Goal: Use online tool/utility: Utilize a website feature to perform a specific function

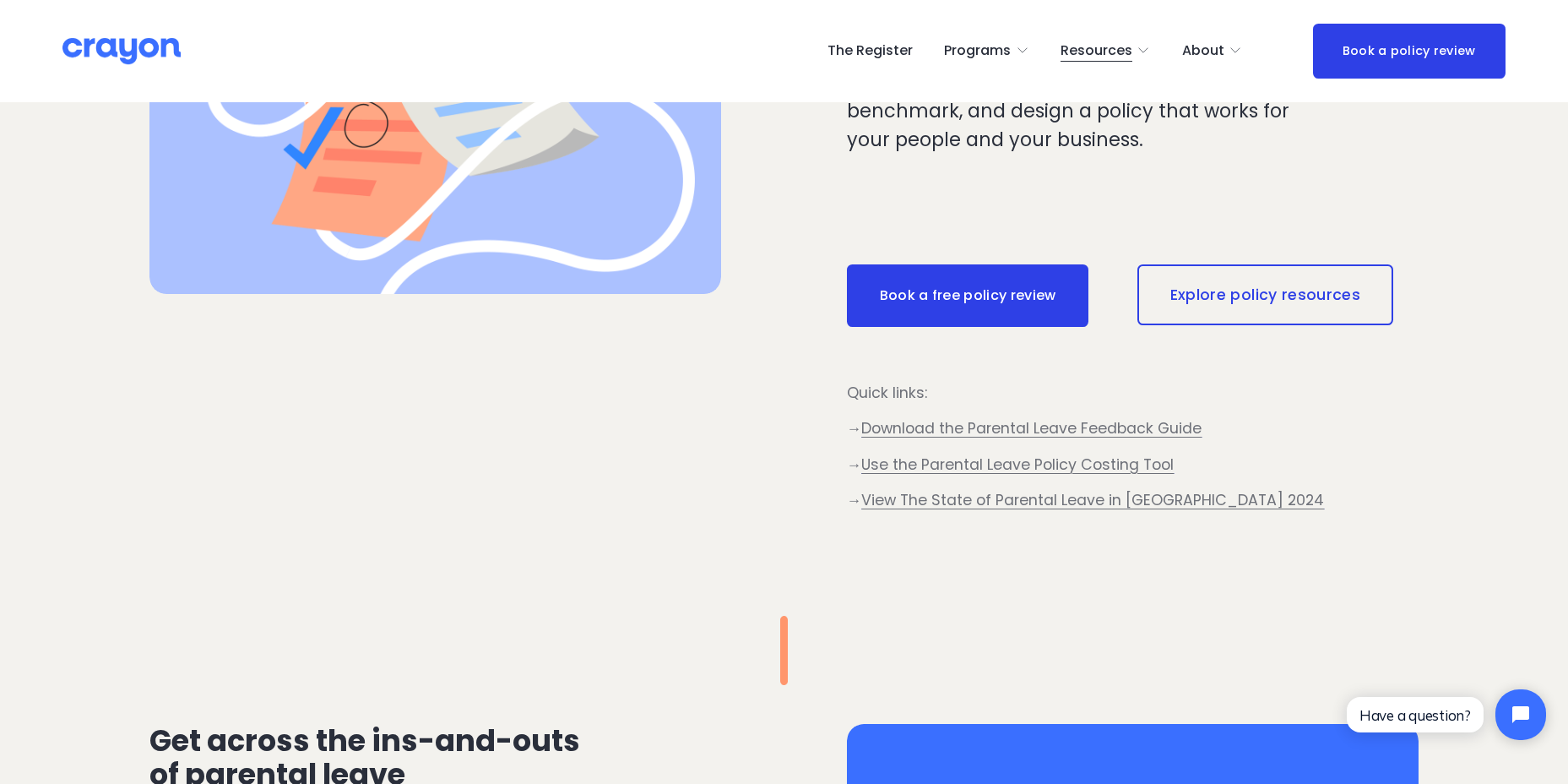
scroll to position [929, 0]
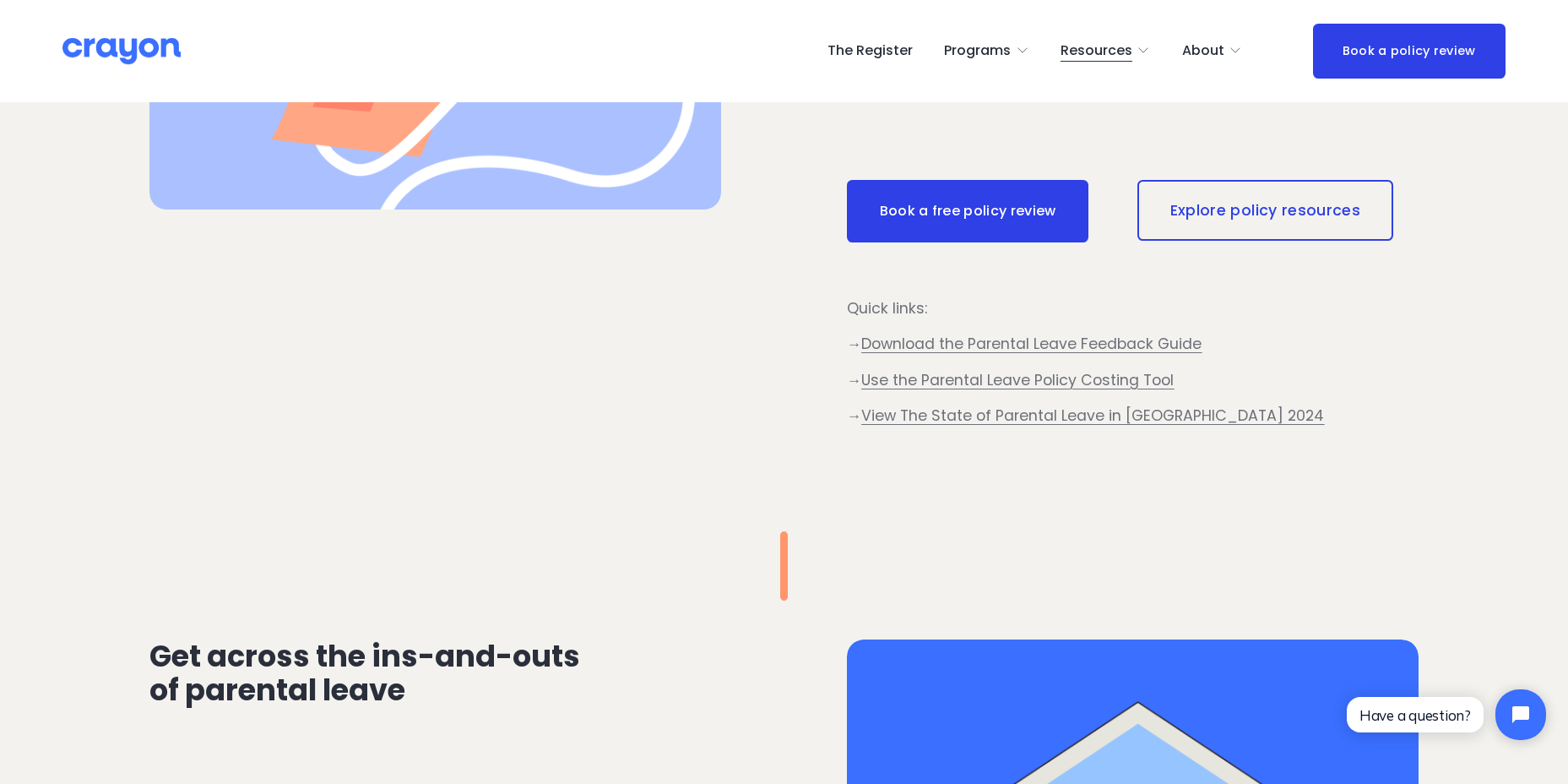
click at [1105, 379] on span "Use the Parental Leave Policy Costing Tool" at bounding box center [1018, 380] width 313 height 20
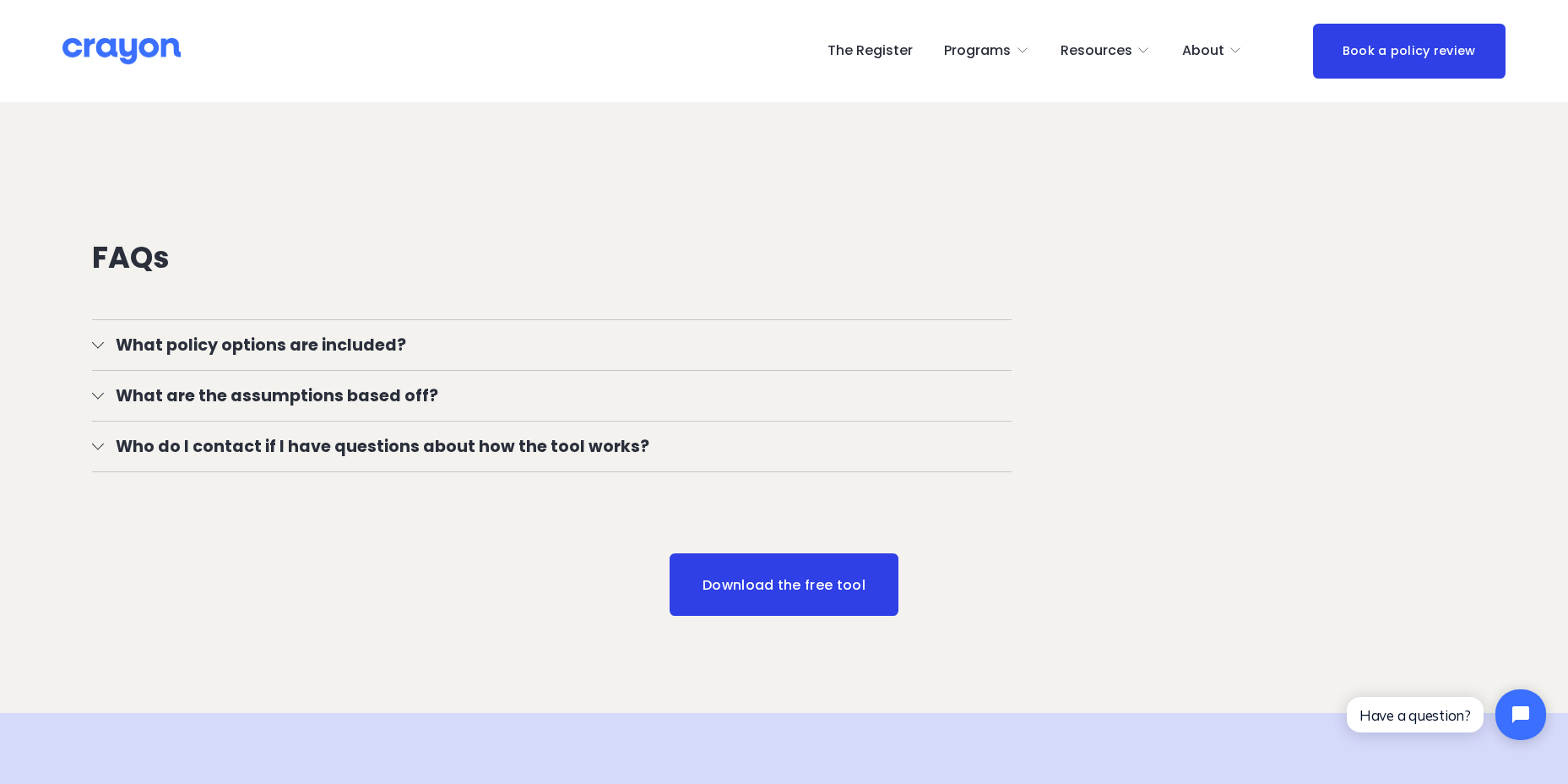
scroll to position [1858, 0]
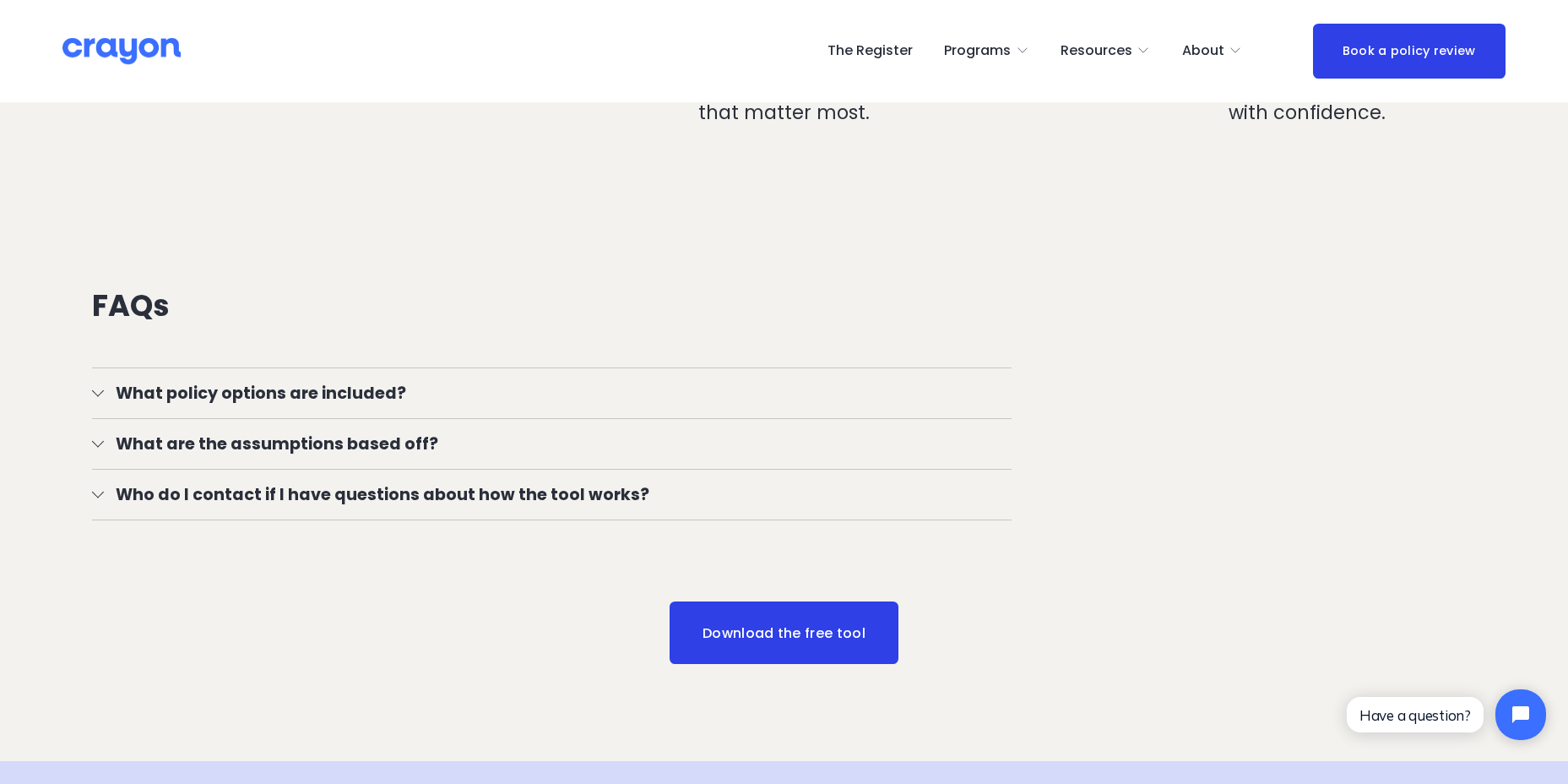
click at [304, 383] on button "What policy options are included?" at bounding box center [552, 393] width 920 height 50
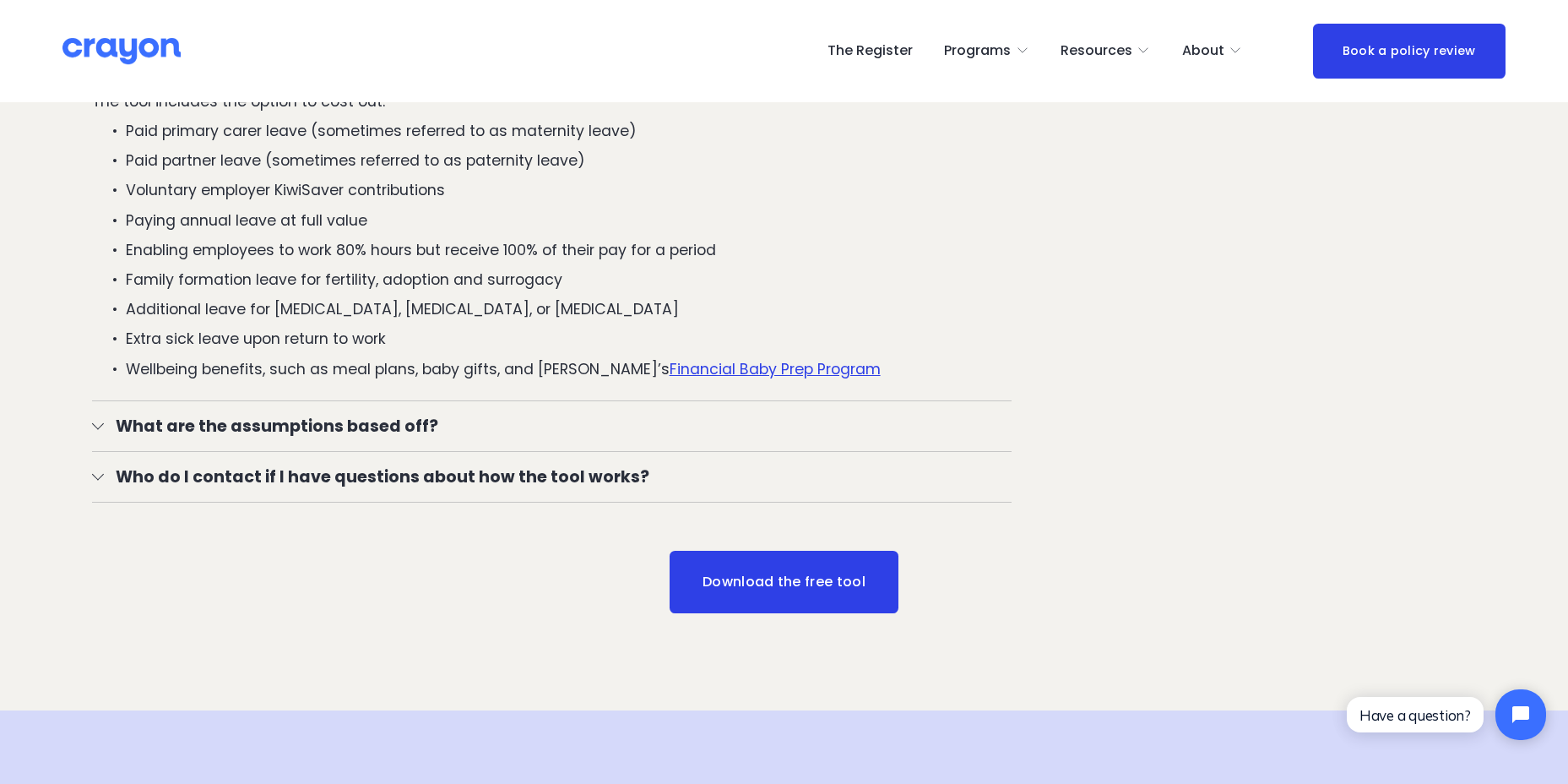
scroll to position [2196, 0]
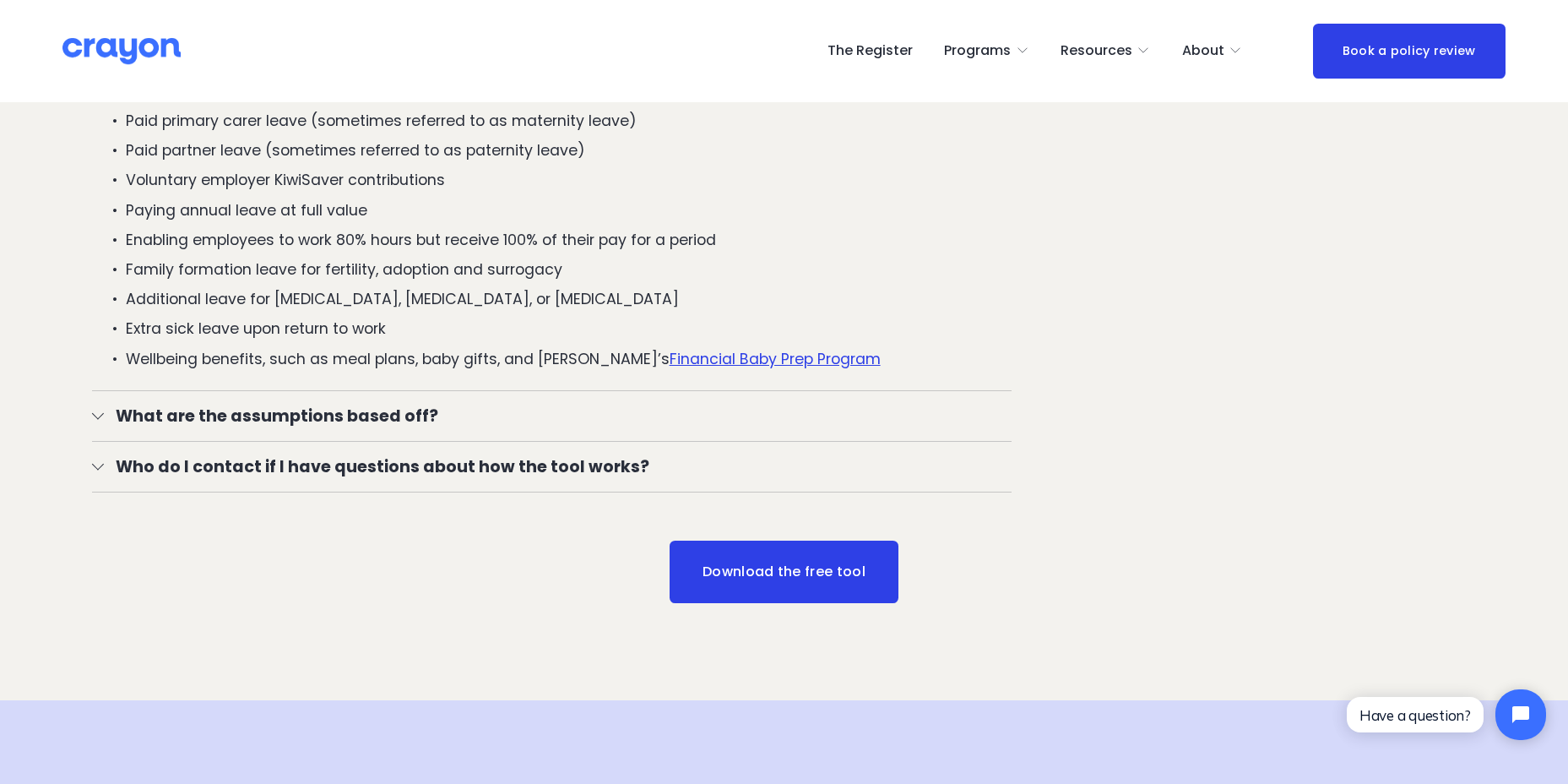
click at [288, 419] on span "What are the assumptions based off?" at bounding box center [558, 415] width 909 height 25
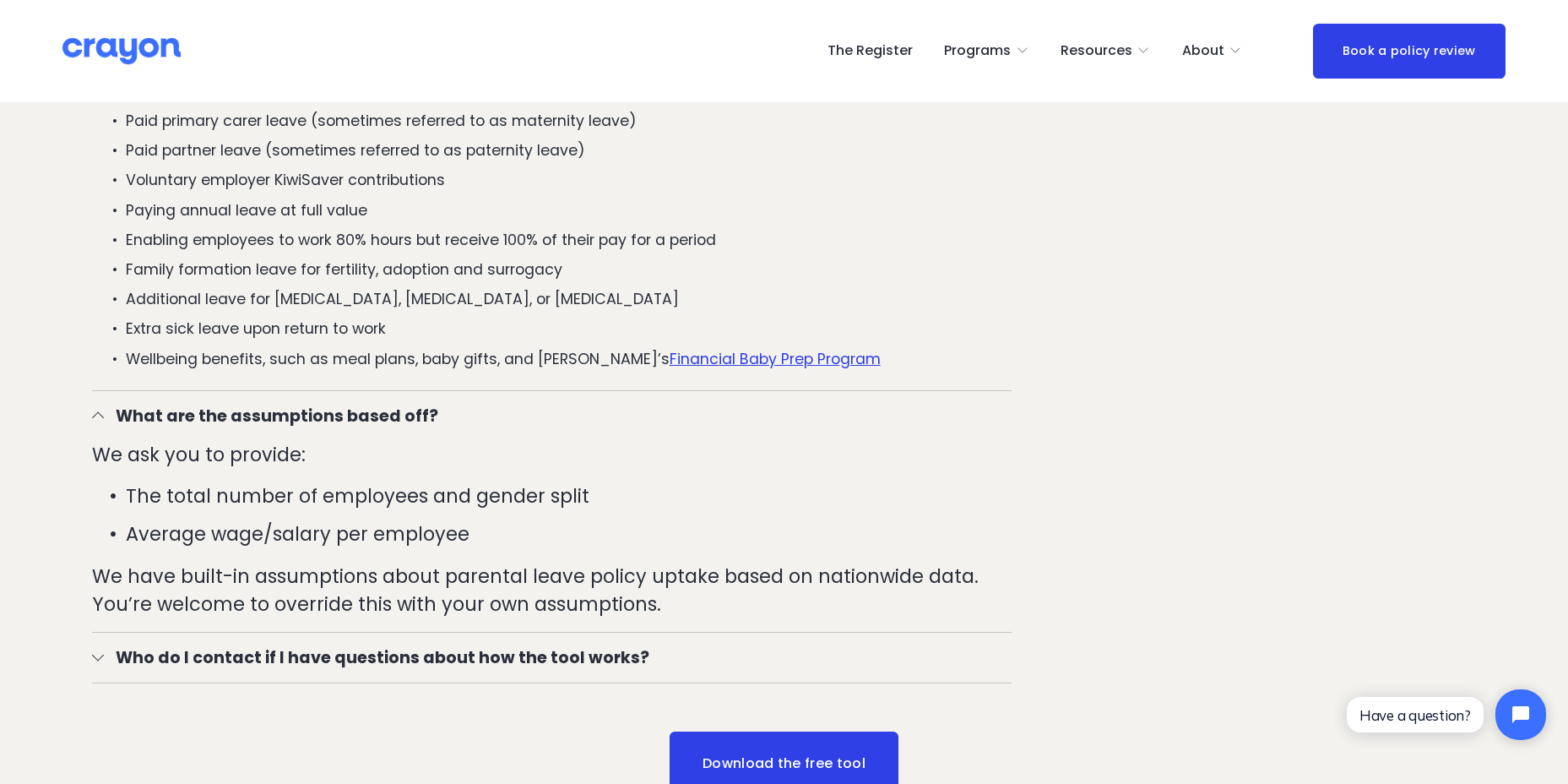
click at [528, 669] on span "Who do I contact if I have questions about how the tool works?" at bounding box center [558, 657] width 909 height 25
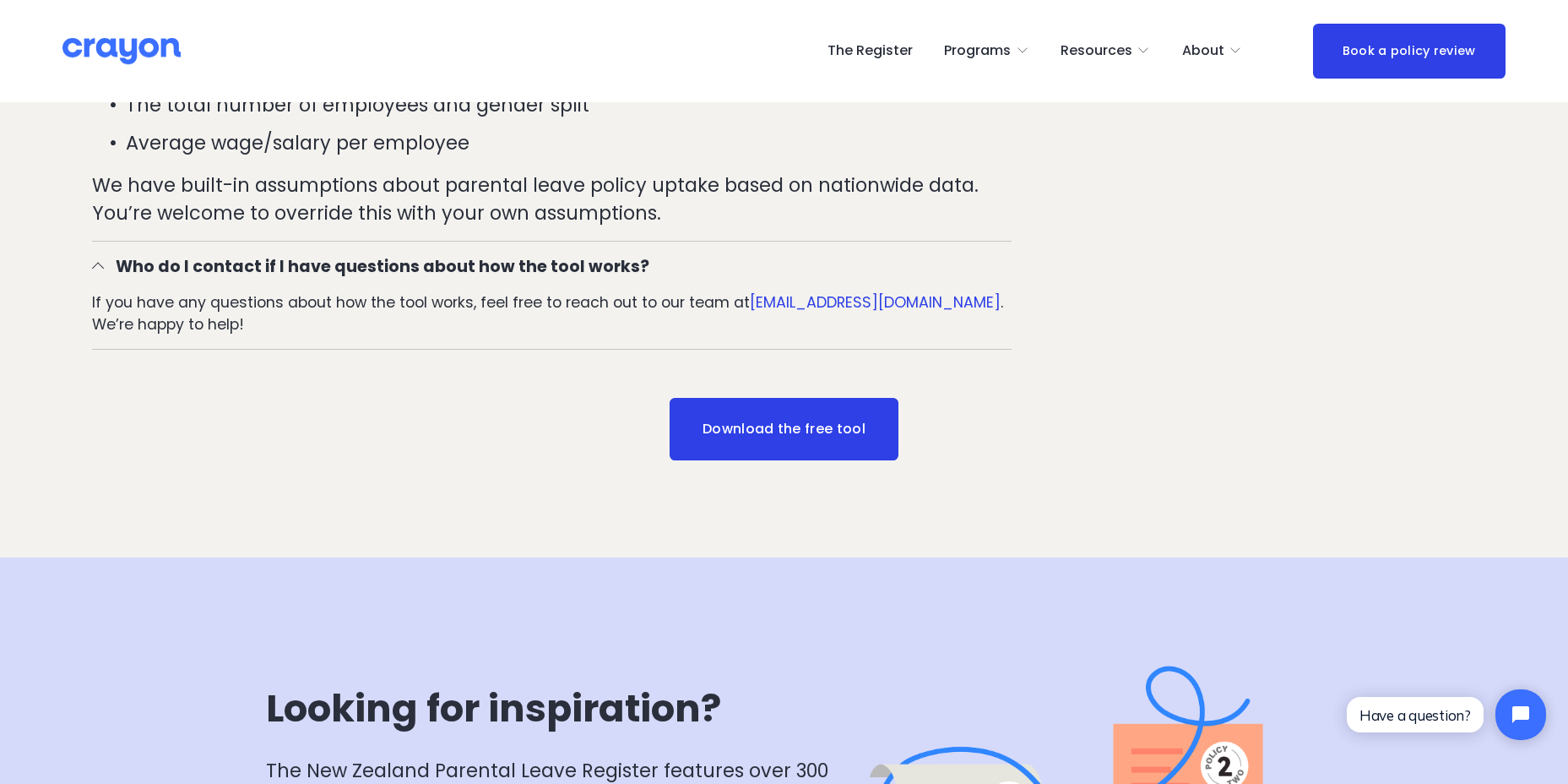
scroll to position [2533, 0]
